Goal: Register for event/course: Sign up to attend an event or enroll in a course

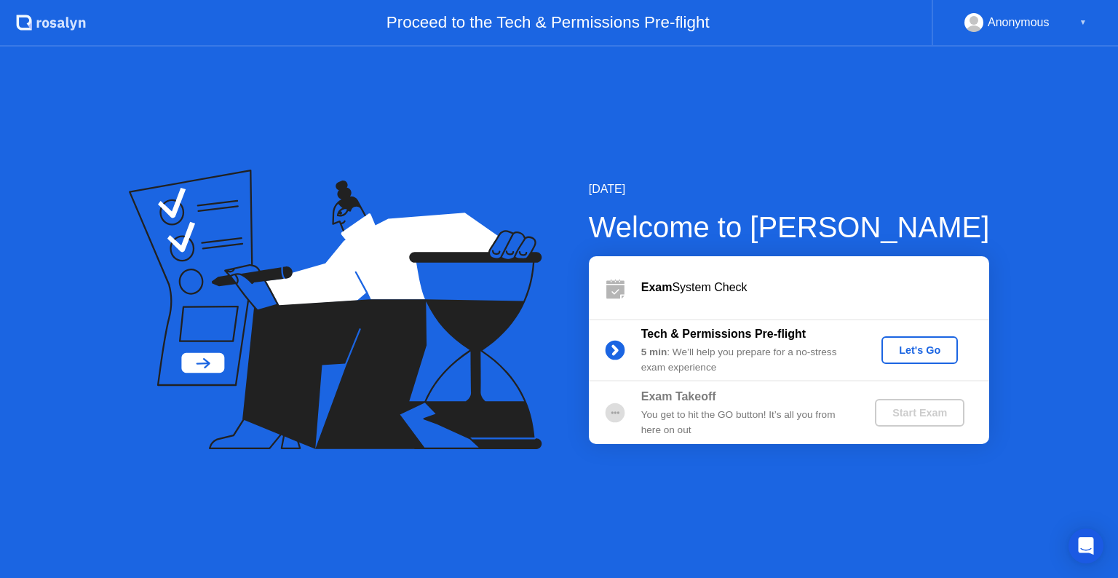
click at [927, 352] on div "Let's Go" at bounding box center [919, 350] width 65 height 12
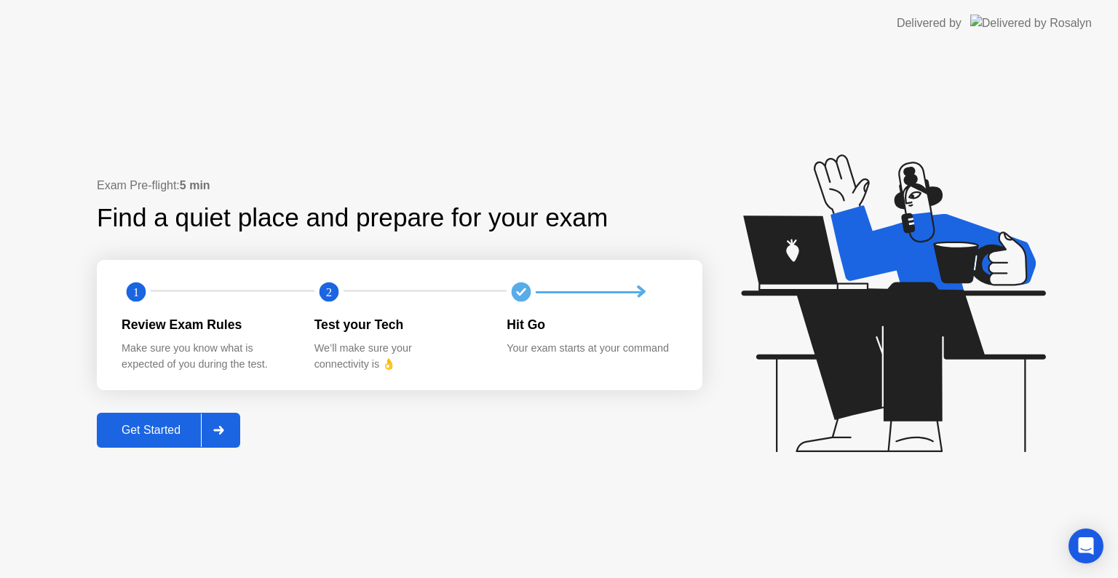
click at [140, 431] on div "Get Started" at bounding box center [151, 429] width 100 height 13
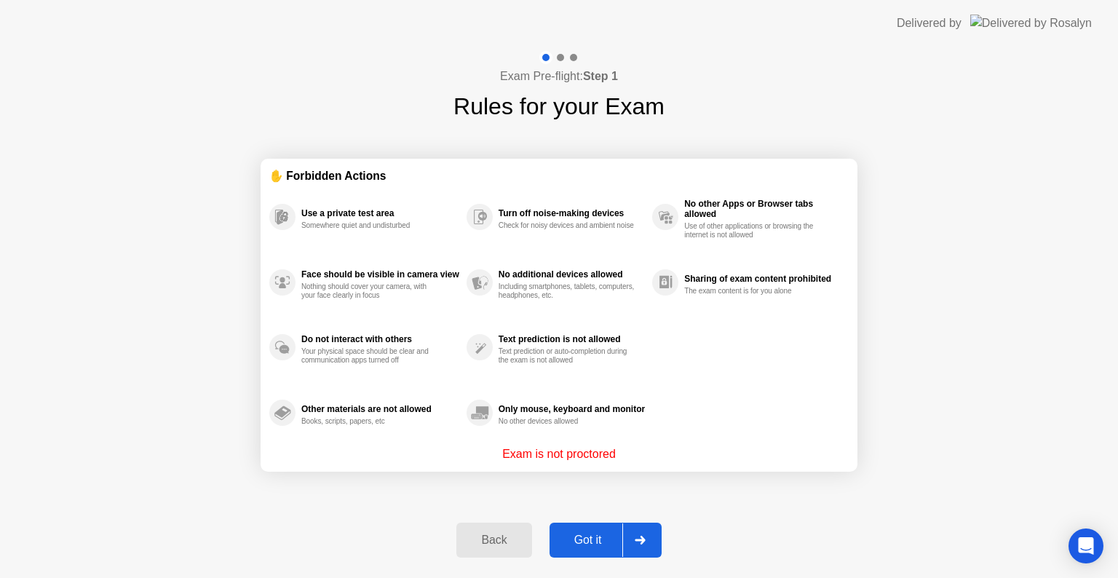
click at [597, 539] on div "Got it" at bounding box center [588, 539] width 68 height 13
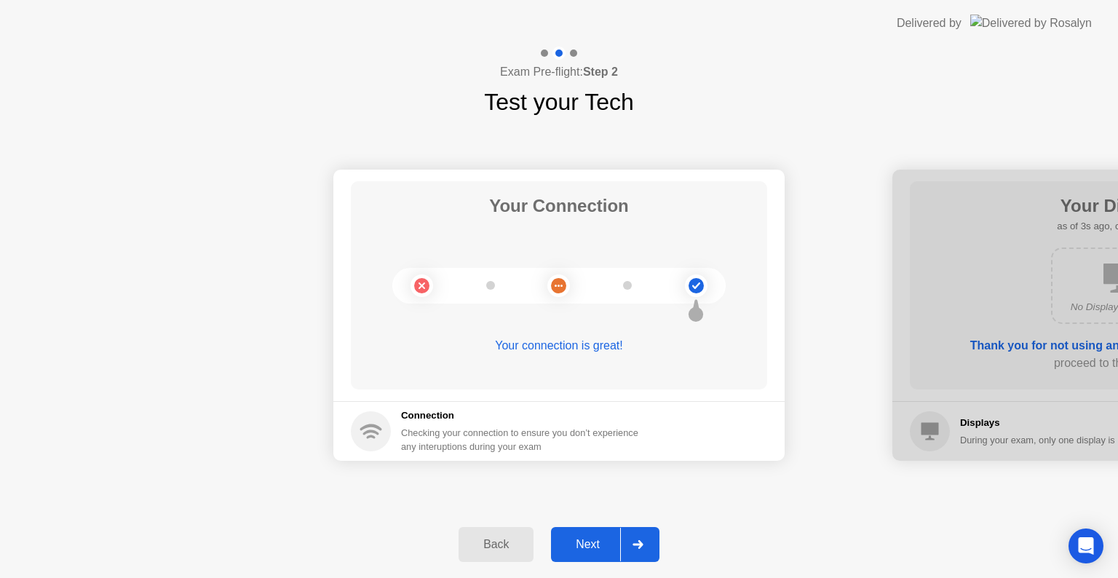
click at [592, 547] on div "Next" at bounding box center [587, 544] width 65 height 13
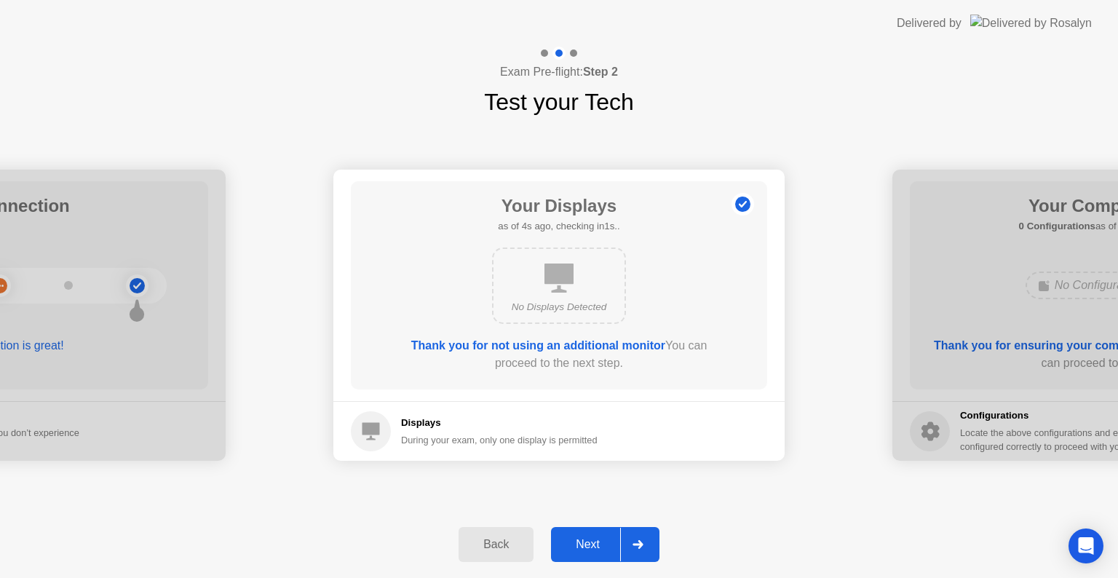
click at [593, 554] on button "Next" at bounding box center [605, 544] width 108 height 35
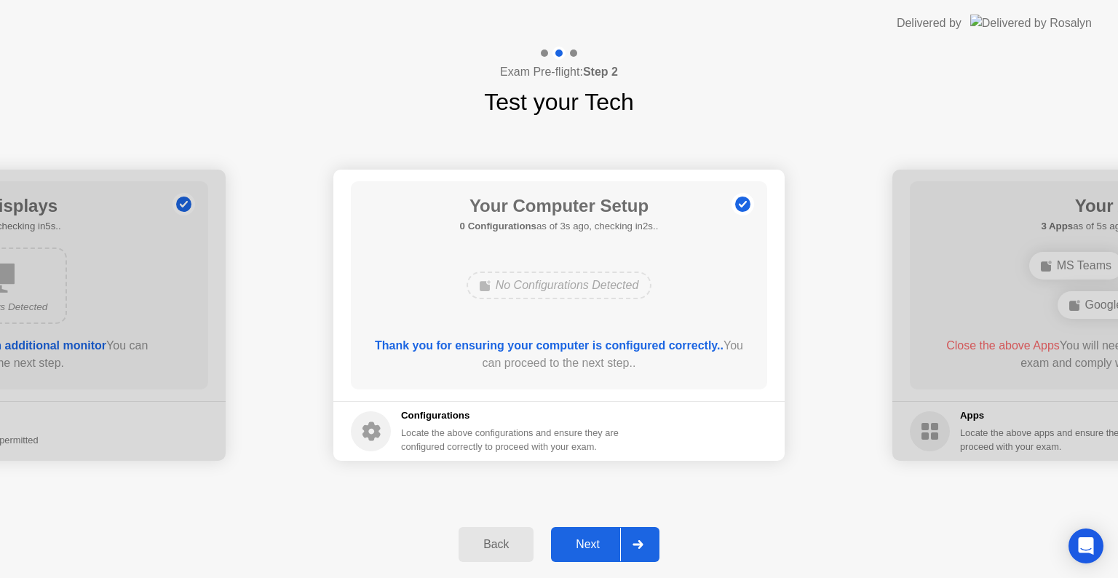
click at [592, 551] on div "Next" at bounding box center [587, 544] width 65 height 13
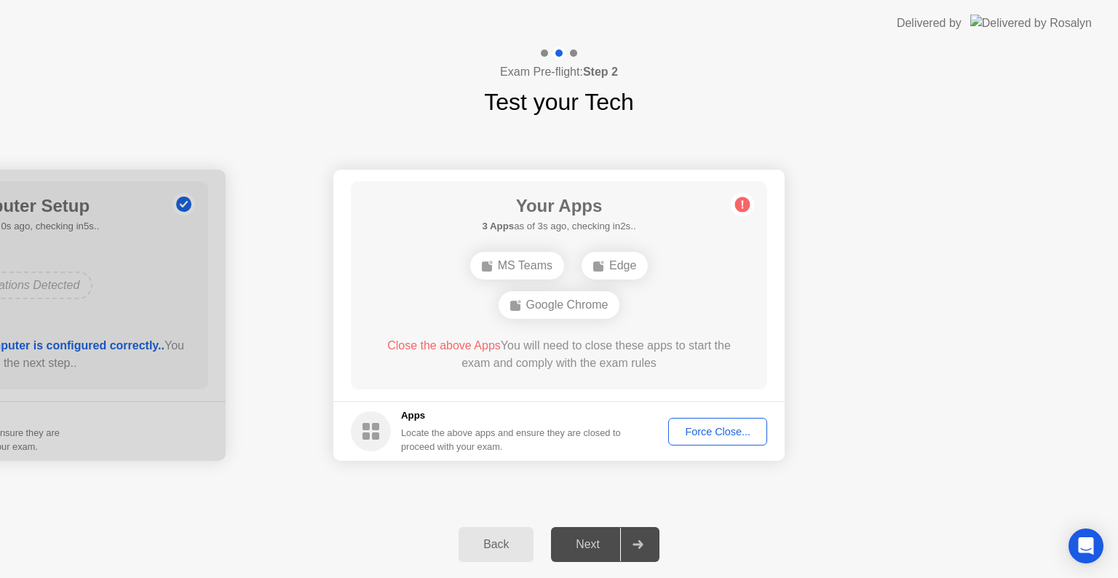
click at [702, 431] on div "Force Close..." at bounding box center [717, 432] width 89 height 12
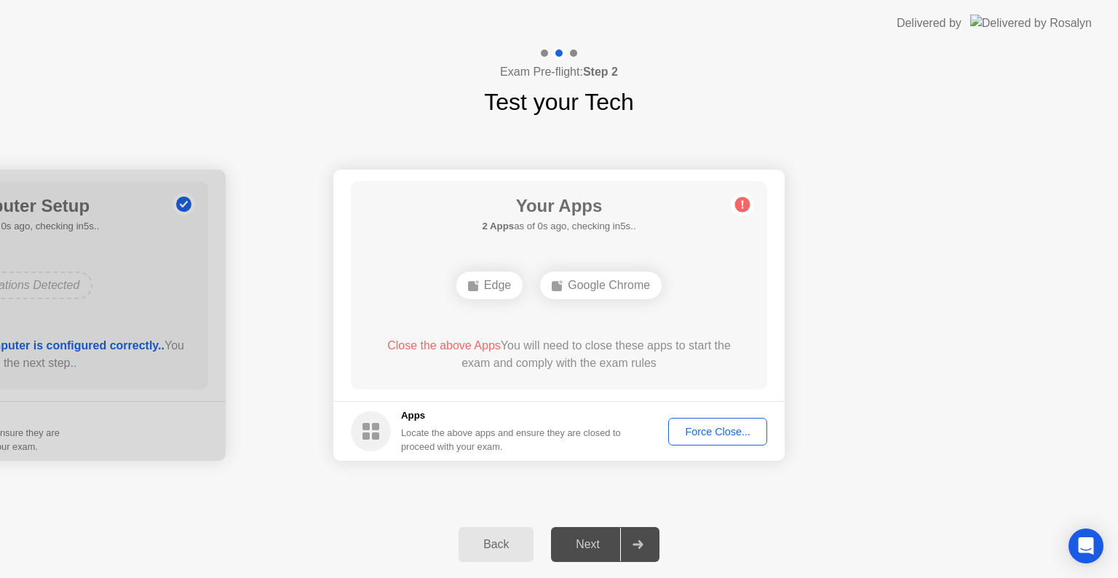
click at [735, 434] on div "Force Close..." at bounding box center [717, 432] width 89 height 12
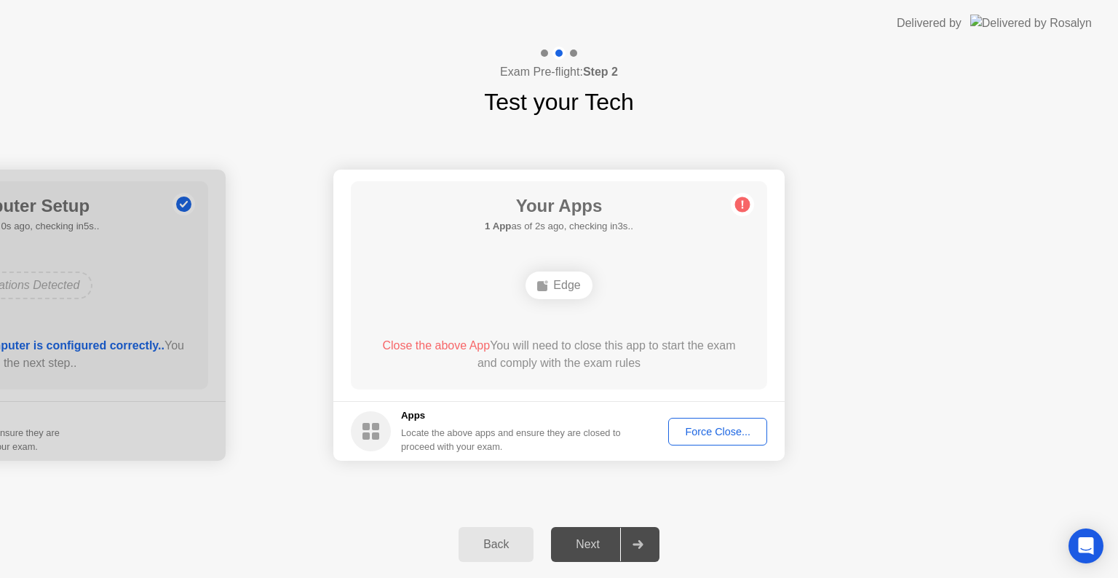
click at [704, 431] on div "Force Close..." at bounding box center [717, 432] width 89 height 12
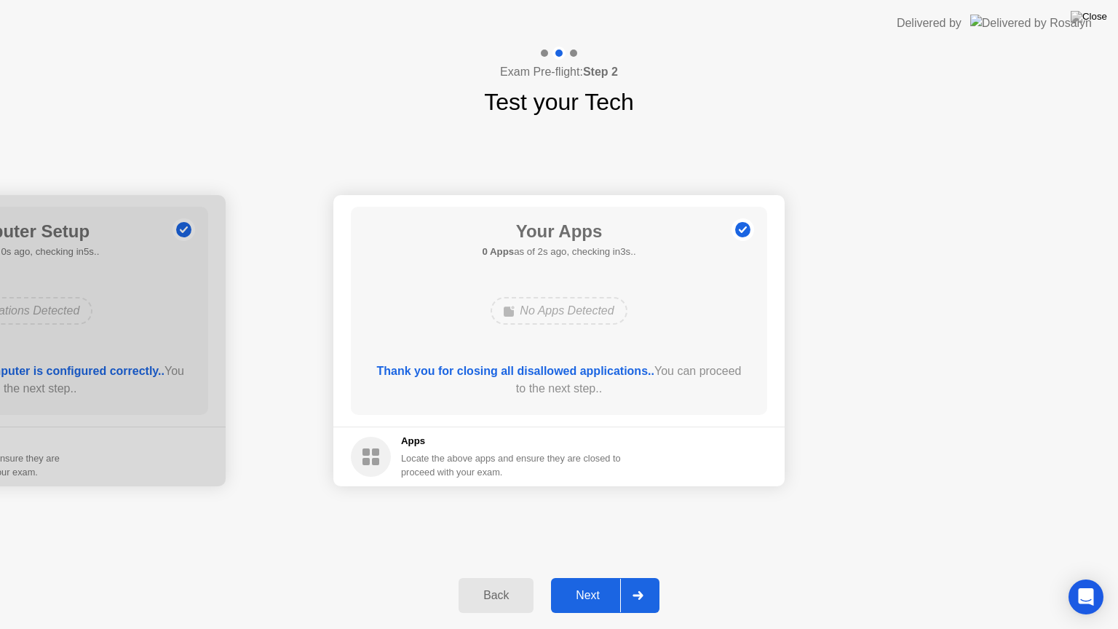
click at [590, 577] on div "Next" at bounding box center [587, 595] width 65 height 13
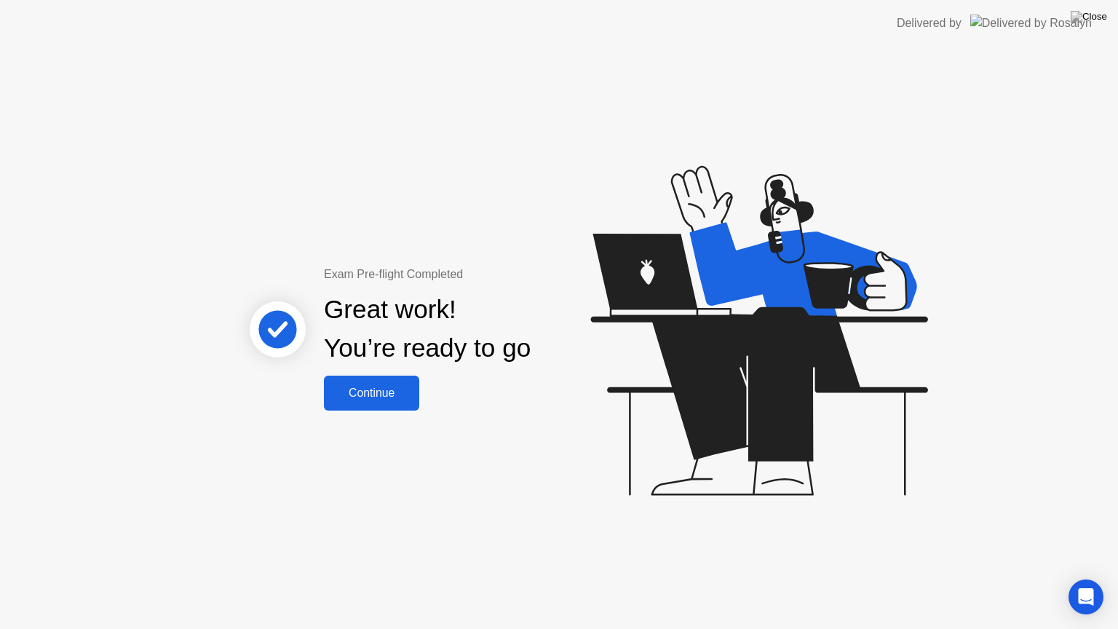
click at [374, 399] on div "Continue" at bounding box center [371, 392] width 87 height 13
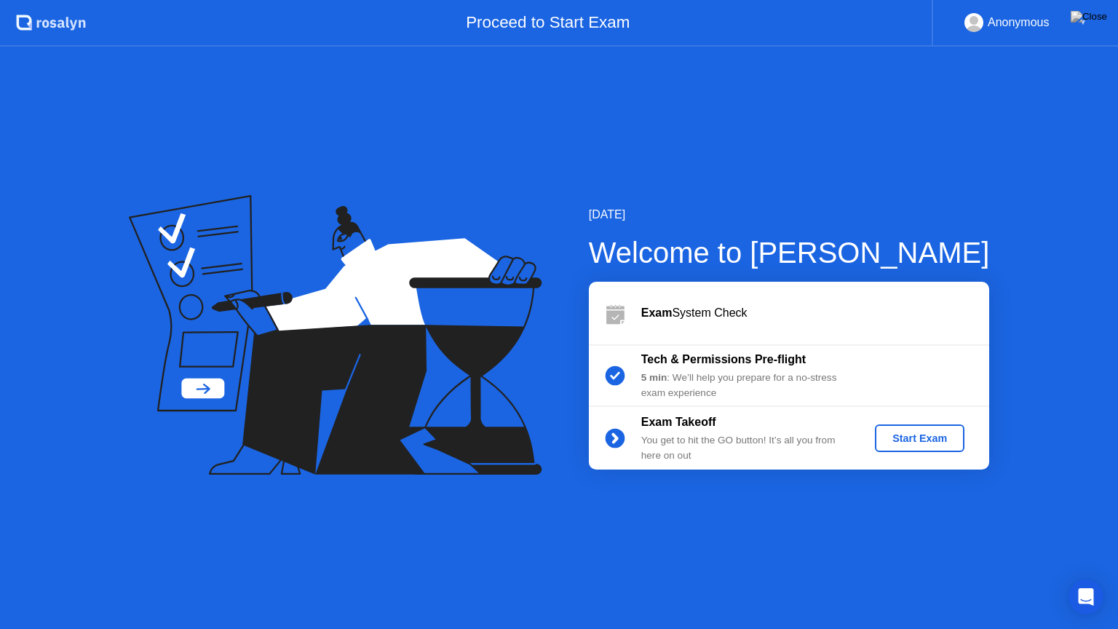
click at [892, 439] on div "Start Exam" at bounding box center [919, 438] width 78 height 12
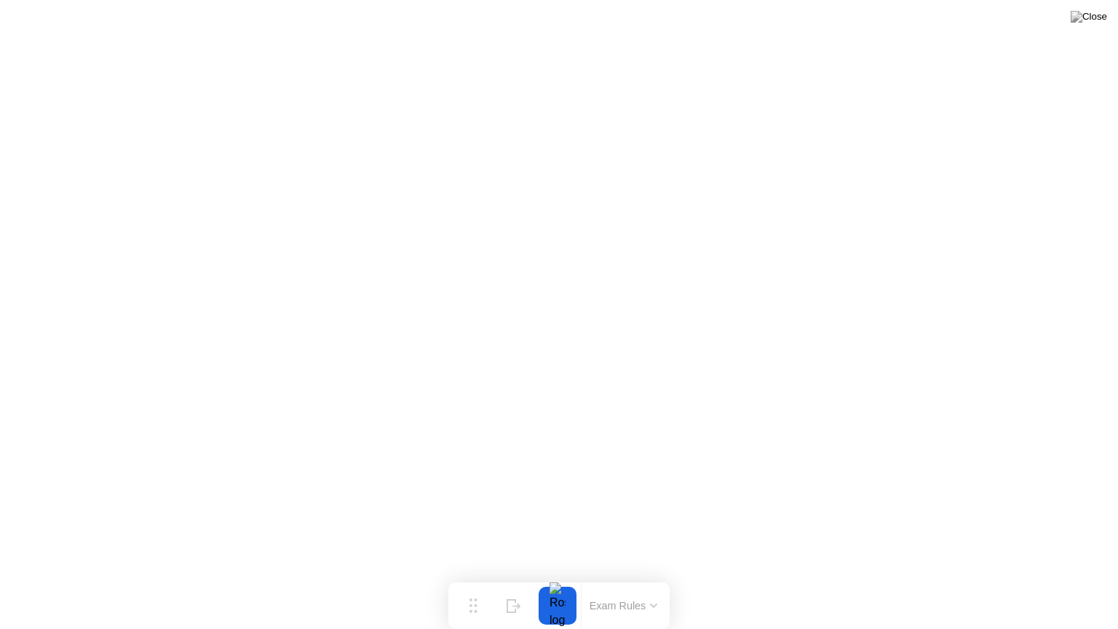
click at [1086, 15] on button at bounding box center [1089, 16] width 44 height 19
click at [963, 577] on div at bounding box center [559, 629] width 1118 height 0
click at [641, 577] on button "Exam Rules" at bounding box center [623, 605] width 77 height 13
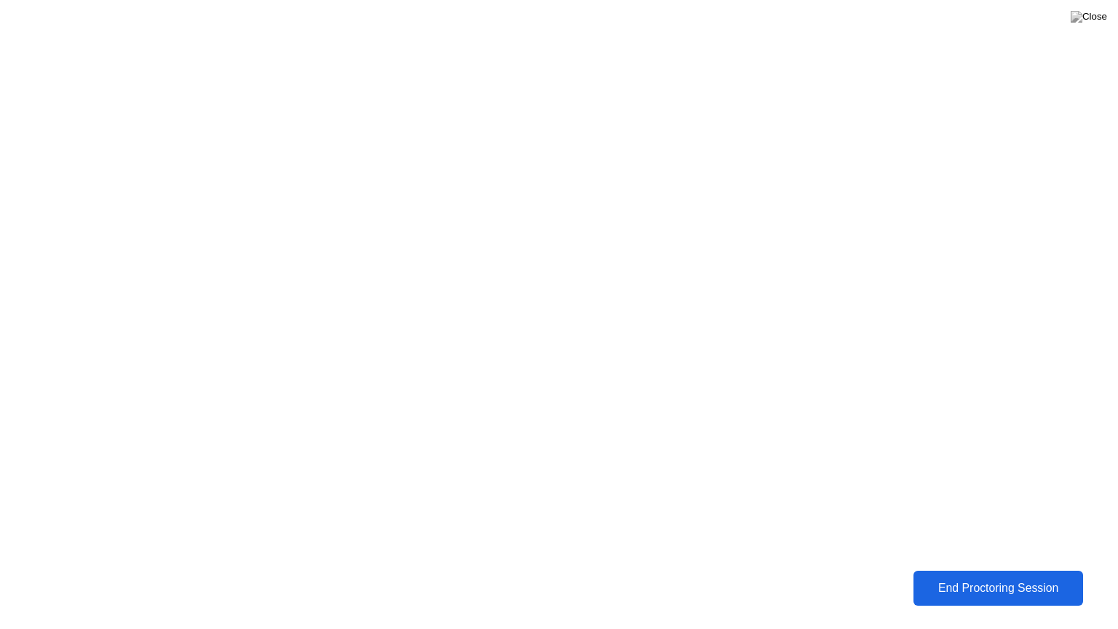
click at [962, 577] on div "End Proctoring Session" at bounding box center [998, 587] width 162 height 13
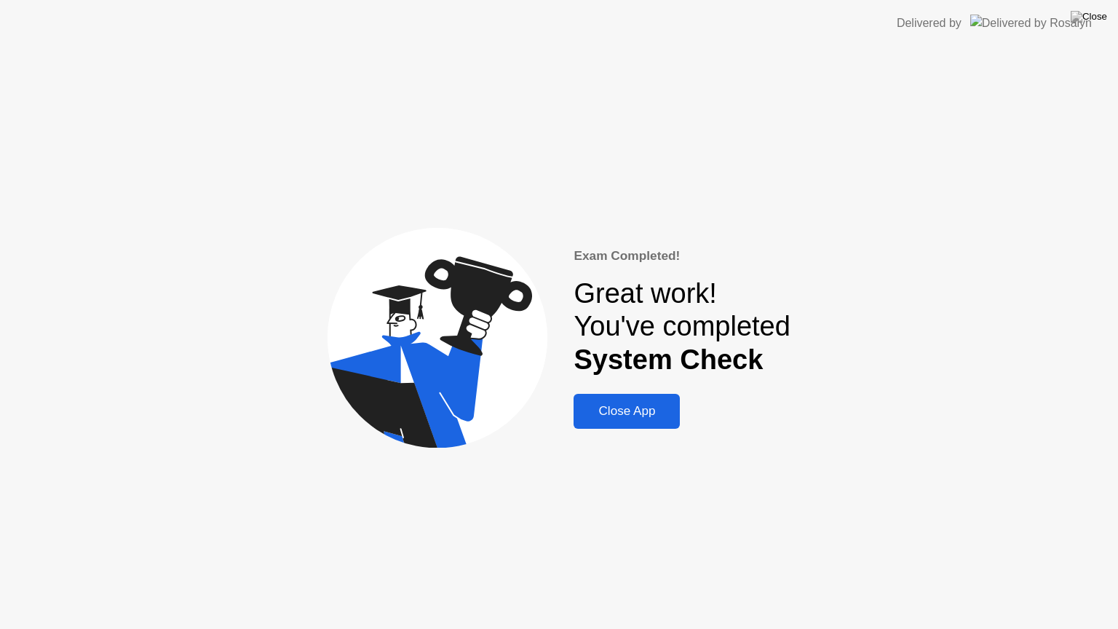
click at [627, 412] on div "Close App" at bounding box center [627, 411] width 98 height 15
